Goal: Information Seeking & Learning: Compare options

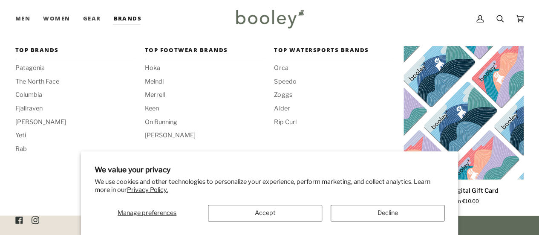
scroll to position [230, 0]
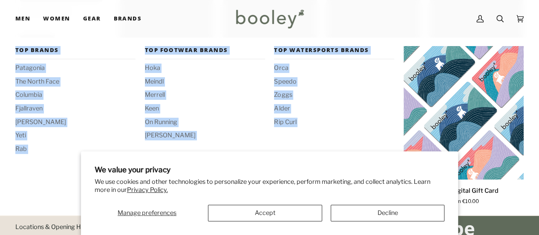
drag, startPoint x: 140, startPoint y: 59, endPoint x: 241, endPoint y: 175, distance: 153.4
click at [241, 175] on body "We value your privacy We use cookies and other technologies to personalize your…" at bounding box center [269, 78] width 539 height 616
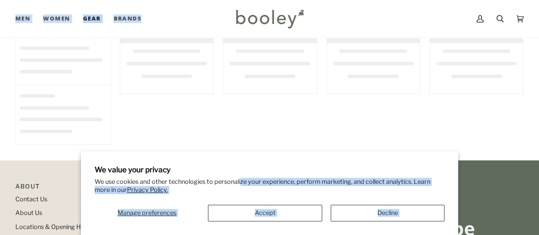
scroll to position [0, 0]
click at [177, 22] on div "Men Footwear Boots Shoes Running Sandals & Slides Slippers Socks Accessories" at bounding box center [123, 18] width 217 height 37
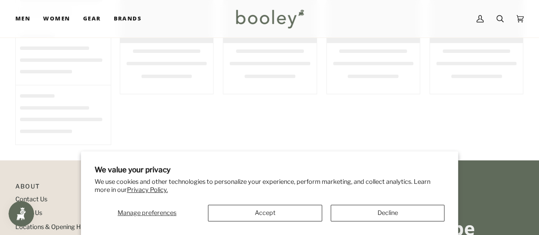
scroll to position [1419, 0]
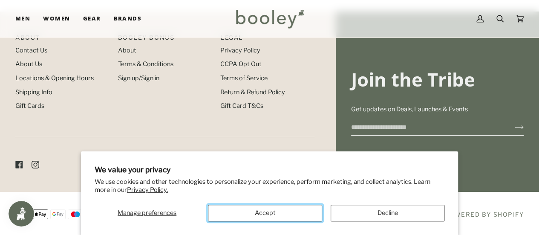
click at [263, 218] on button "Accept" at bounding box center [265, 212] width 114 height 17
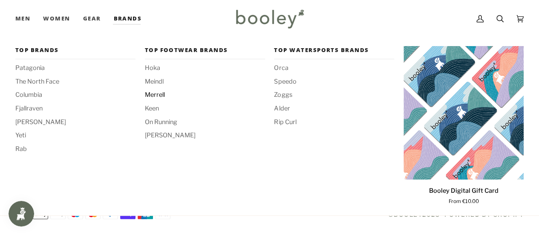
click at [160, 95] on span "Merrell" at bounding box center [205, 94] width 120 height 9
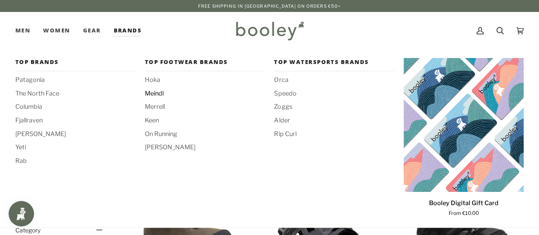
click at [159, 92] on span "Meindl" at bounding box center [205, 93] width 120 height 9
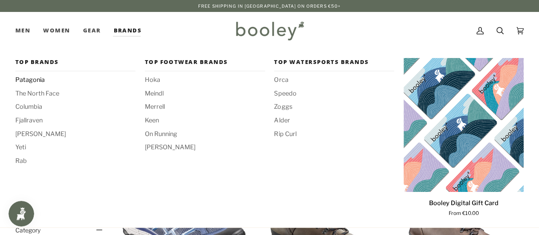
click at [29, 84] on span "Patagonia" at bounding box center [75, 79] width 120 height 9
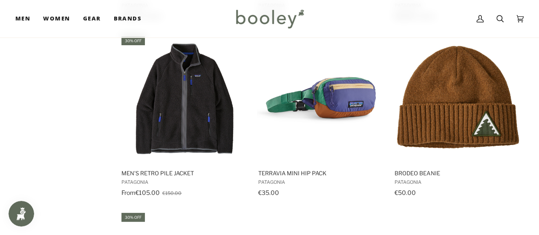
scroll to position [1082, 0]
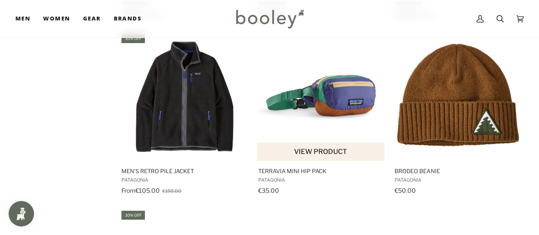
click at [341, 93] on img "Terravia Mini Hip Pack" at bounding box center [321, 97] width 128 height 128
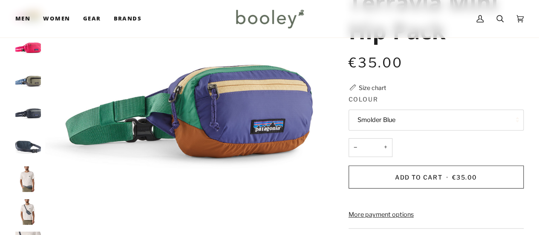
scroll to position [115, 0]
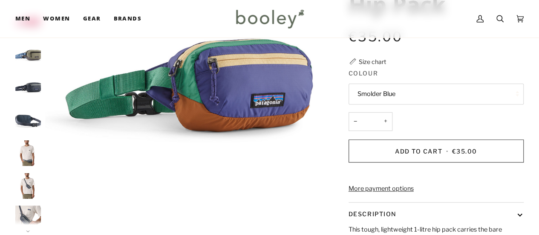
click at [28, 193] on img "Patagonia Terravia Mini Hip Pack Smolder Blue - Booley Galway" at bounding box center [28, 186] width 26 height 26
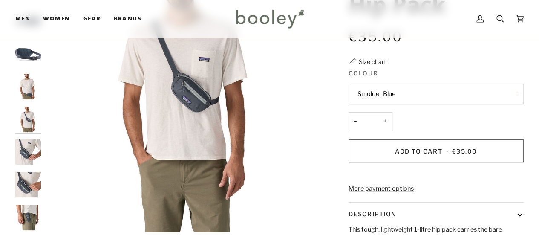
scroll to position [67, 0]
click at [34, 148] on img "Patagonia Terravia Mini Hip Pack Smolder Blue - Booley Galway" at bounding box center [28, 151] width 26 height 26
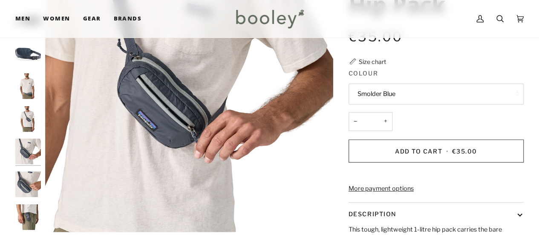
click at [26, 112] on img "Patagonia Terravia Mini Hip Pack Smolder Blue - Booley Galway" at bounding box center [28, 119] width 26 height 26
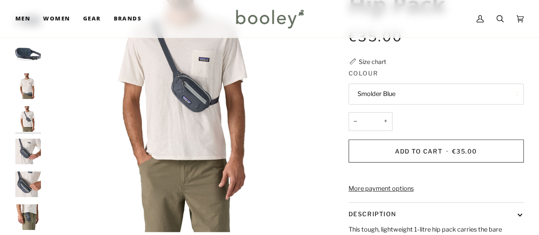
click at [26, 92] on img "Patagonia Terravia Mini Hip Pack Smolder Blue - Booley Galway" at bounding box center [28, 86] width 26 height 26
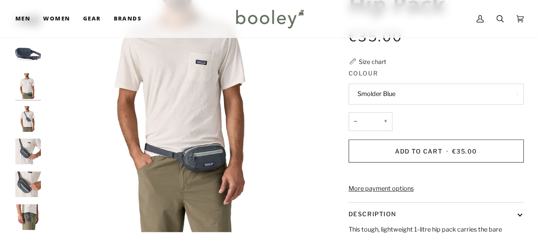
scroll to position [62, 0]
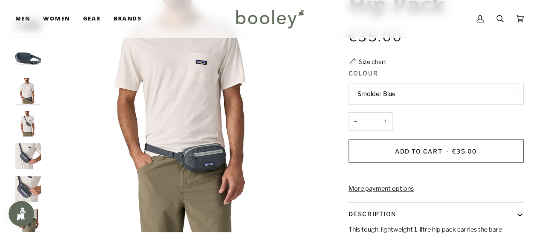
click at [25, 182] on img "Patagonia Terravia Mini Hip Pack Smolder Blue - Booley Galway" at bounding box center [28, 189] width 26 height 26
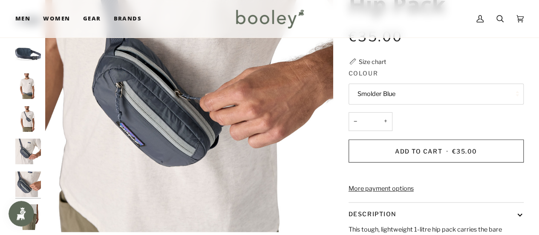
click at [27, 203] on button "Open Smile.io Rewards Program" at bounding box center [22, 214] width 26 height 26
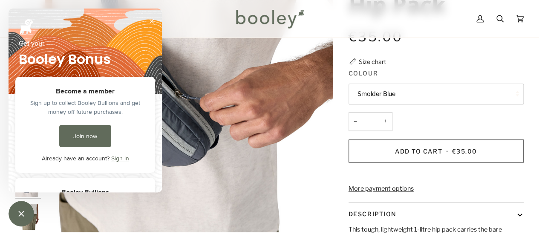
scroll to position [0, 0]
click at [216, 194] on img "Patagonia Terravia Mini Hip Pack Smolder Blue - Booley Galway" at bounding box center [189, 88] width 288 height 288
click at [154, 20] on button "Close" at bounding box center [152, 21] width 14 height 14
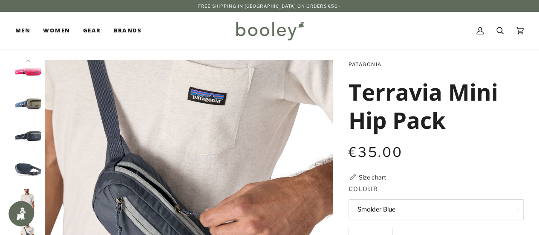
click at [31, 104] on img "Patagonia Terravia Mini Hip Pack River Rock Green - Booley Galway" at bounding box center [28, 104] width 26 height 26
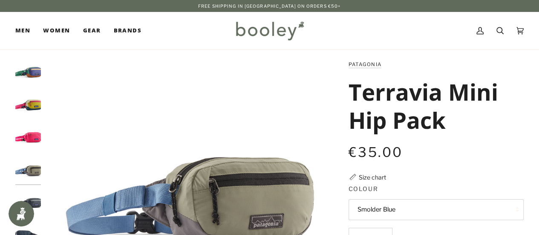
click at [29, 101] on img "Patagonia Terravia Mini Hip Pack Buttercup Yellow - Booley Galway" at bounding box center [28, 105] width 26 height 26
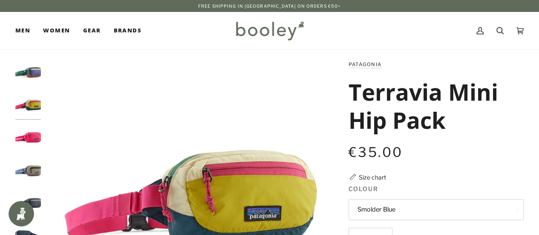
click at [25, 75] on img "Patagonia Terravia Mini Hip Pack Solstice Purple - Booley Galway" at bounding box center [28, 73] width 26 height 26
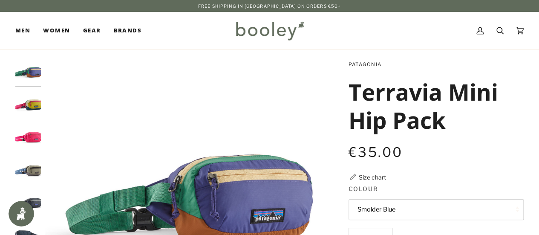
click at [24, 105] on img "Patagonia Terravia Mini Hip Pack Buttercup Yellow - Booley Galway" at bounding box center [28, 105] width 26 height 26
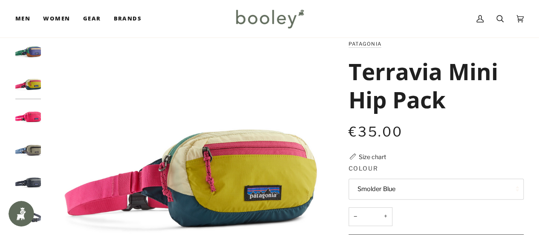
scroll to position [32, 0]
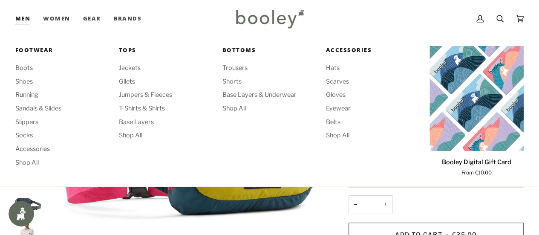
click at [24, 39] on div "Footwear Boots Shoes Running Sandals & Slides Slippers Socks Accessories Shop A…" at bounding box center [269, 111] width 508 height 149
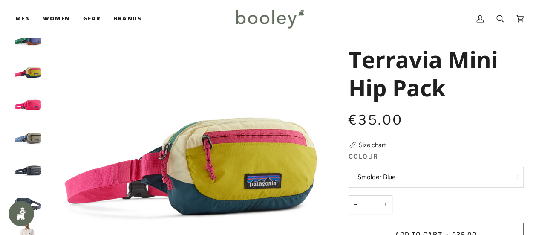
click at [37, 46] on img "Patagonia Terravia Mini Hip Pack Solstice Purple - Booley Galway" at bounding box center [28, 40] width 26 height 26
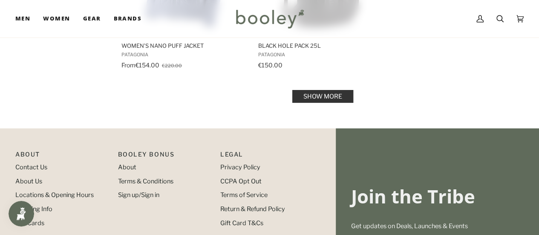
scroll to position [1348, 0]
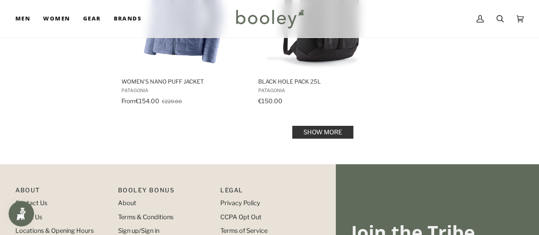
click at [341, 127] on link "Show more" at bounding box center [322, 132] width 61 height 13
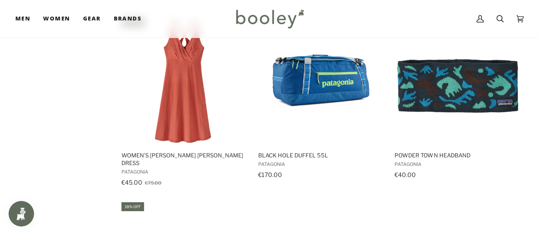
scroll to position [2297, 0]
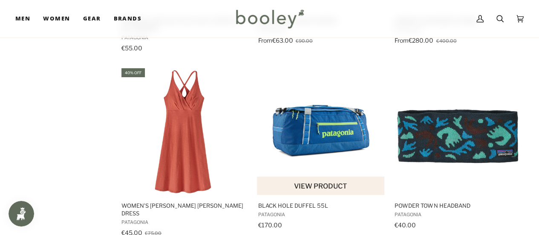
click at [311, 106] on img "Black Hole Duffel 55L" at bounding box center [321, 131] width 128 height 128
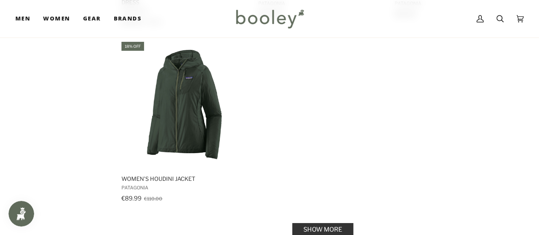
scroll to position [2554, 0]
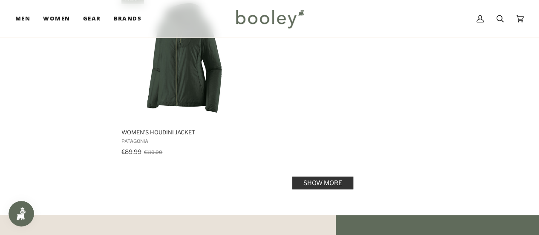
click at [342, 176] on link "Show more" at bounding box center [322, 182] width 61 height 13
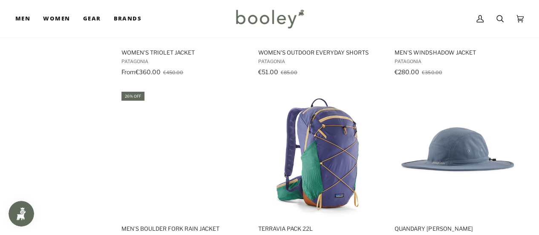
scroll to position [3612, 0]
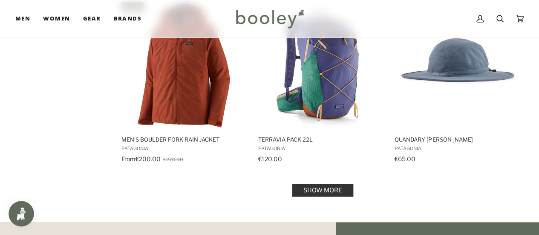
click at [322, 184] on link "Show more" at bounding box center [322, 190] width 61 height 13
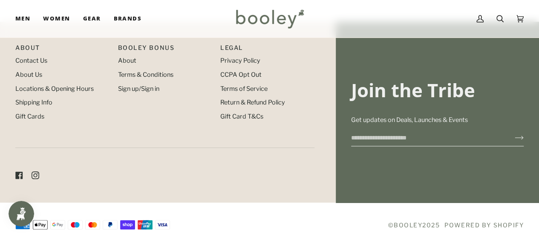
scroll to position [4633, 0]
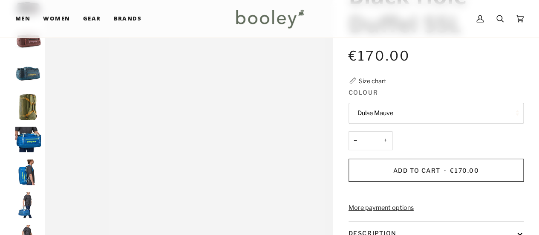
scroll to position [104, 0]
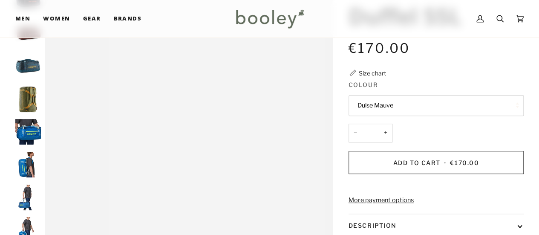
click at [381, 73] on div "Size chart" at bounding box center [372, 73] width 27 height 9
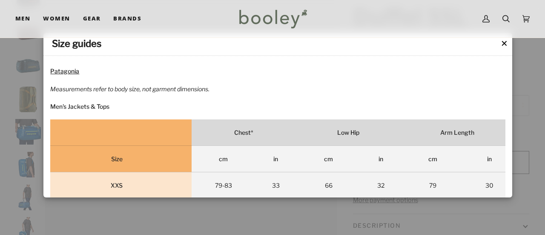
click at [504, 49] on button "✕" at bounding box center [504, 43] width 7 height 13
